Goal: Communication & Community: Connect with others

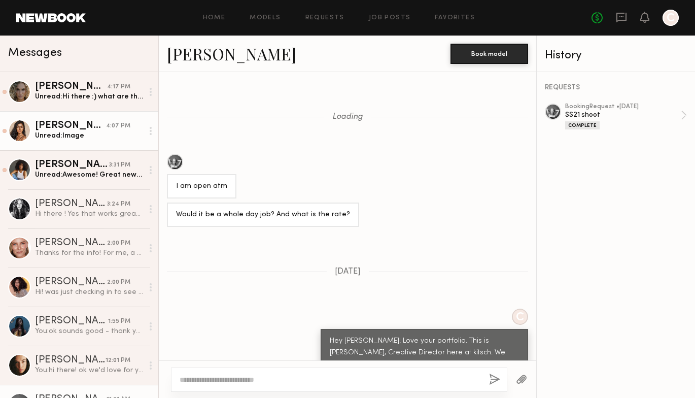
scroll to position [1166, 0]
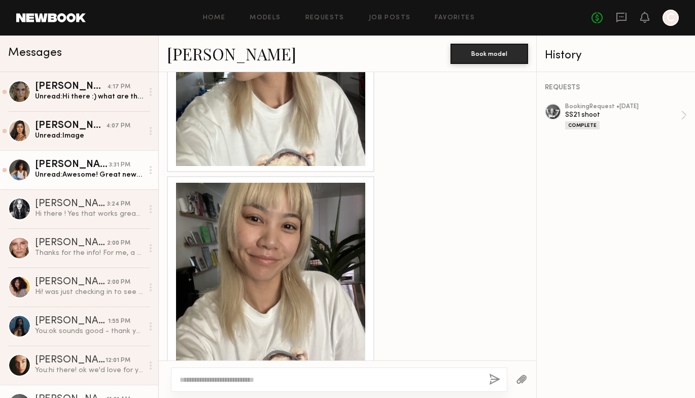
click at [93, 173] on div "Unread: Awesome! Great news I’d love you work with your team :)" at bounding box center [89, 175] width 108 height 10
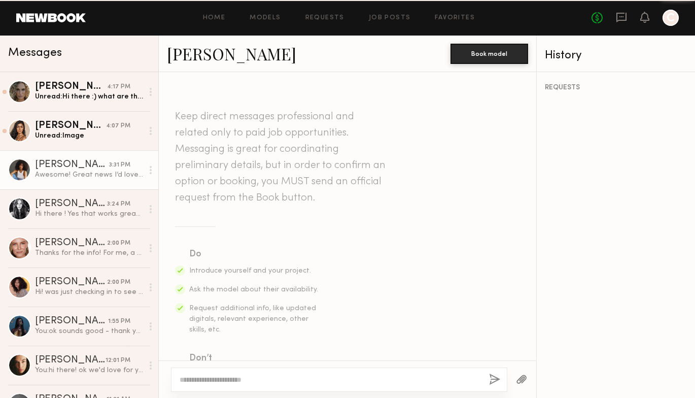
scroll to position [1111, 0]
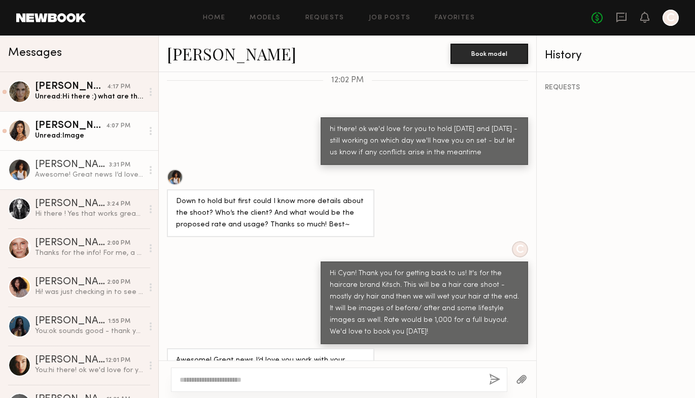
click at [92, 134] on div "Unread: Image" at bounding box center [89, 136] width 108 height 10
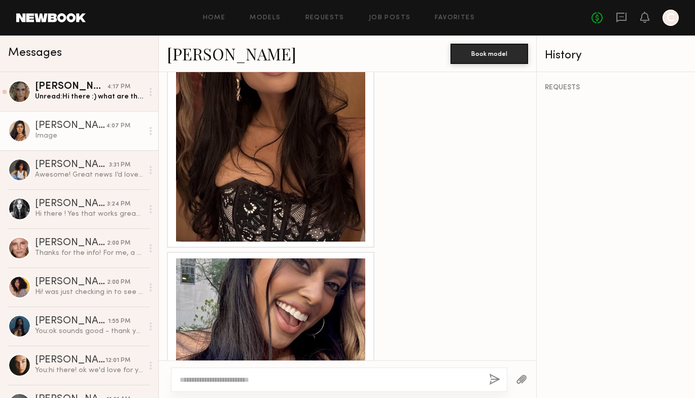
scroll to position [1083, 0]
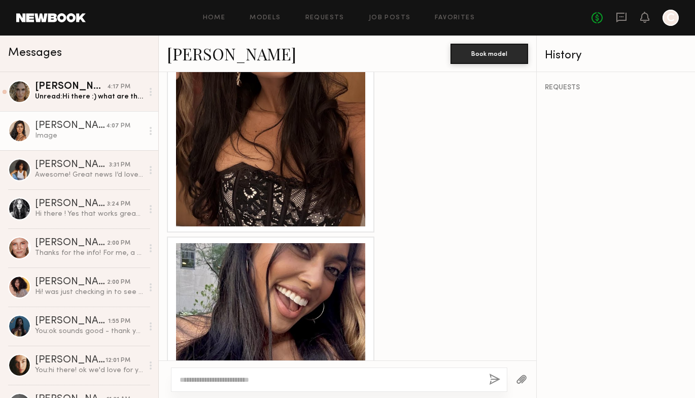
click at [299, 131] on div at bounding box center [270, 131] width 189 height 189
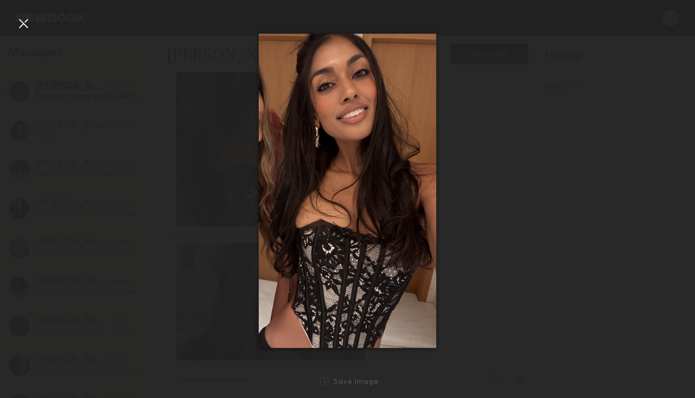
click at [626, 141] on div at bounding box center [347, 190] width 695 height 349
click at [21, 21] on div at bounding box center [23, 23] width 16 height 16
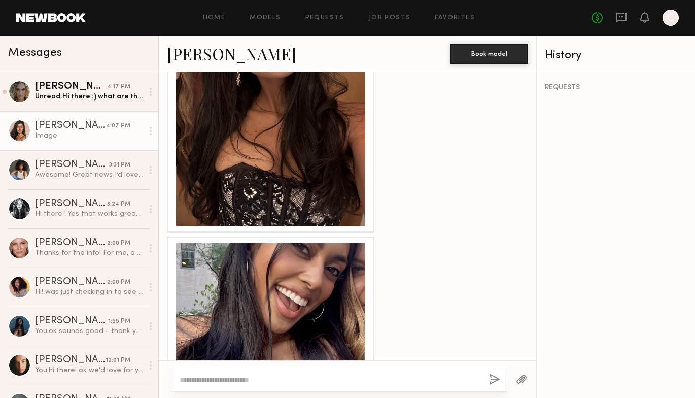
click at [297, 144] on div at bounding box center [270, 131] width 189 height 189
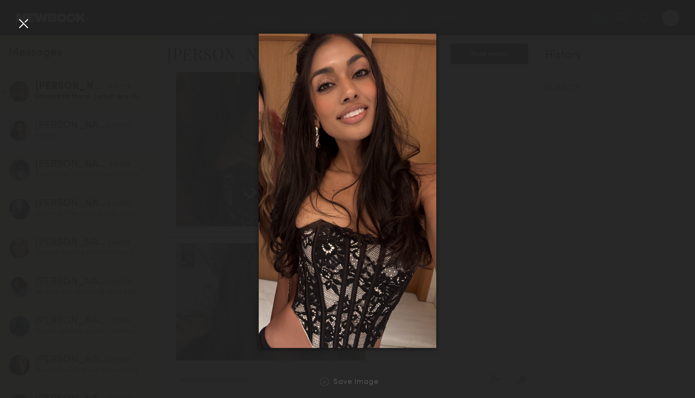
click at [20, 20] on div at bounding box center [23, 23] width 16 height 16
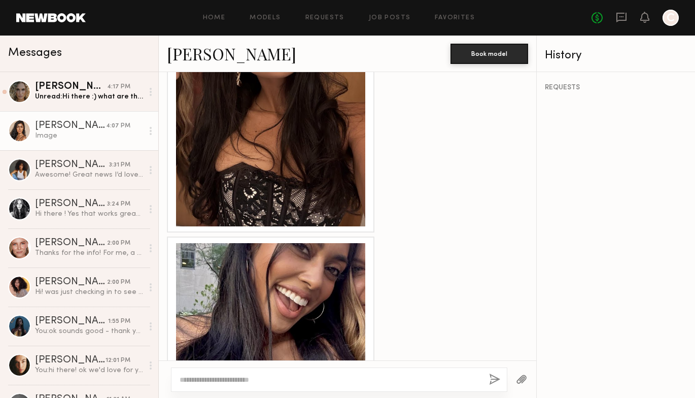
click at [264, 243] on div at bounding box center [270, 337] width 189 height 189
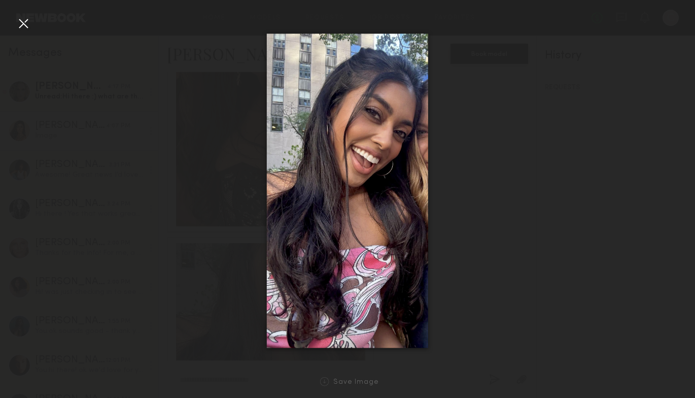
click at [25, 24] on div at bounding box center [23, 23] width 16 height 16
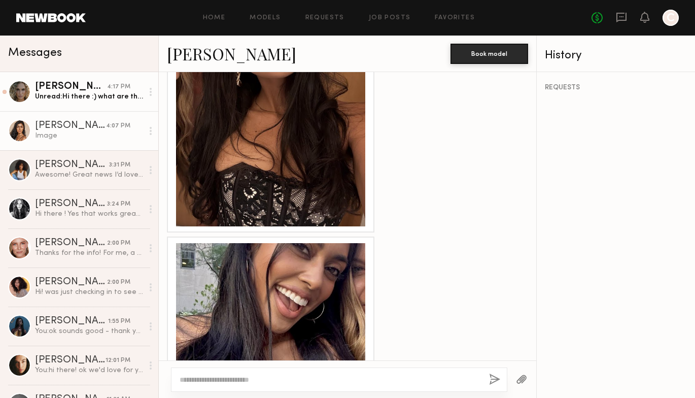
click at [90, 94] on div "Unread: Hi there :) what are the details for the shoot? Rate, run and usage?" at bounding box center [89, 97] width 108 height 10
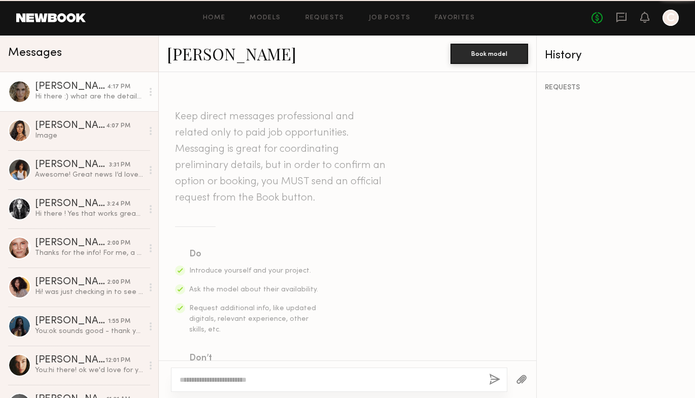
scroll to position [1455, 0]
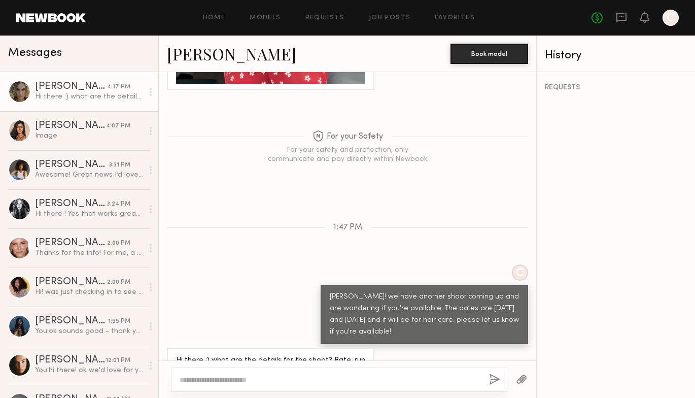
click at [216, 55] on link "[PERSON_NAME]" at bounding box center [231, 54] width 129 height 22
click at [116, 129] on div "4:07 PM" at bounding box center [118, 126] width 24 height 10
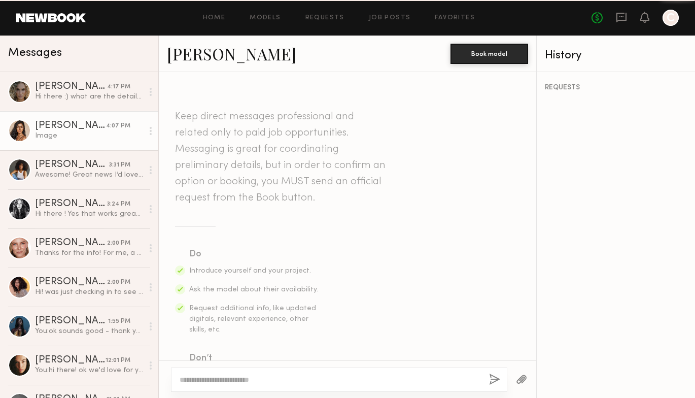
scroll to position [1355, 0]
